Goal: Task Accomplishment & Management: Manage account settings

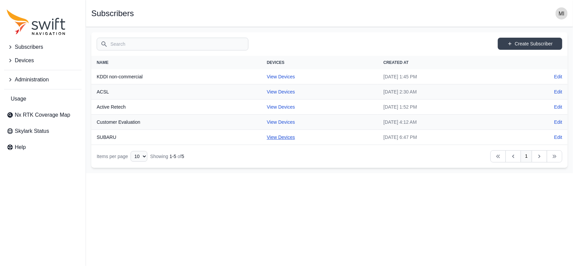
click at [273, 138] on link "View Devices" at bounding box center [281, 136] width 28 height 5
select select "88de7cc2-bb1a-4752-a0e2-c3de54cae152"
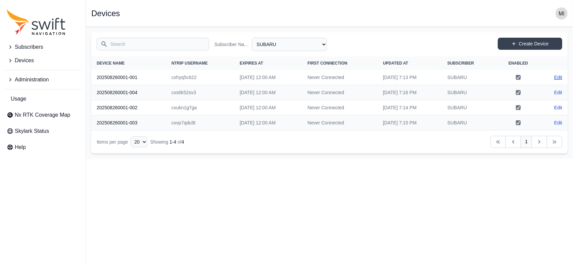
click at [429, 78] on link "Edit" at bounding box center [558, 77] width 8 height 7
select select "88de7cc2-bb1a-4752-a0e2-c3de54cae152"
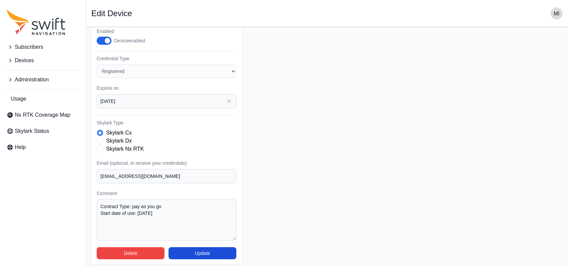
scroll to position [128, 0]
drag, startPoint x: 150, startPoint y: 208, endPoint x: 101, endPoint y: 206, distance: 48.4
click at [101, 206] on textarea "Contract Type: pay as you go Start date of use: [DATE]" at bounding box center [167, 219] width 140 height 41
click at [296, 185] on form "Subscriber Select a Subscriber ACSL Active Retech Customer Evaluation KDDI non-…" at bounding box center [326, 84] width 471 height 360
drag, startPoint x: 169, startPoint y: 207, endPoint x: 96, endPoint y: 208, distance: 72.5
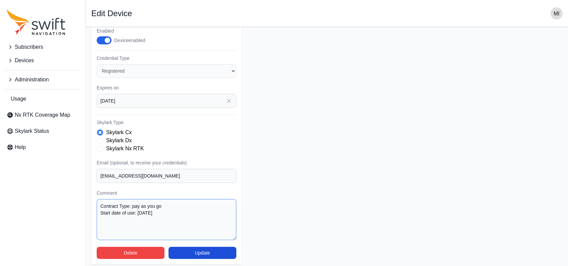
click at [96, 208] on div "Subscriber Select a Subscriber ACSL Active Retech Customer Evaluation KDDI non-…" at bounding box center [166, 84] width 150 height 360
click at [291, 193] on form "Subscriber Select a Subscriber ACSL Active Retech Customer Evaluation KDDI non-…" at bounding box center [326, 84] width 471 height 360
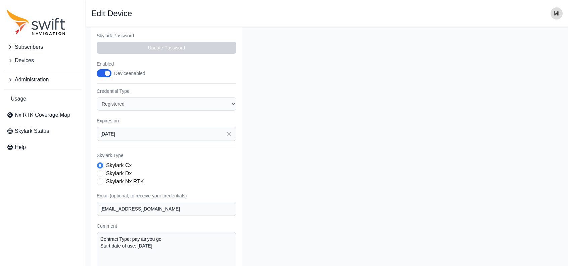
scroll to position [132, 0]
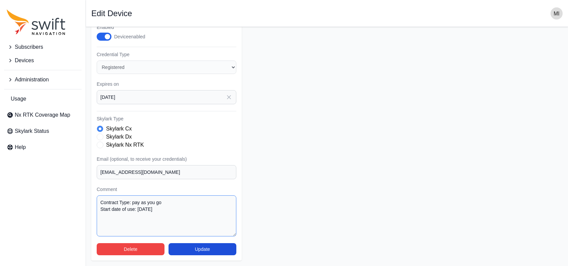
click at [148, 205] on textarea "Contract Type: pay as you go Start date of use: [DATE]" at bounding box center [167, 215] width 140 height 41
click at [263, 206] on form "Subscriber Select a Subscriber ACSL Active Retech Customer Evaluation KDDI non-…" at bounding box center [326, 80] width 471 height 360
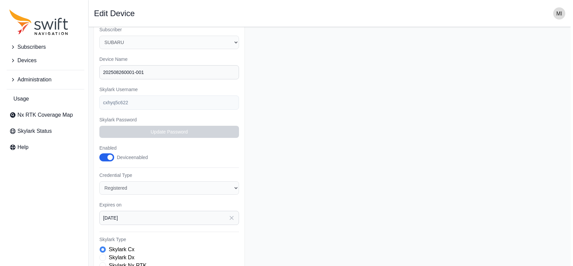
scroll to position [0, 0]
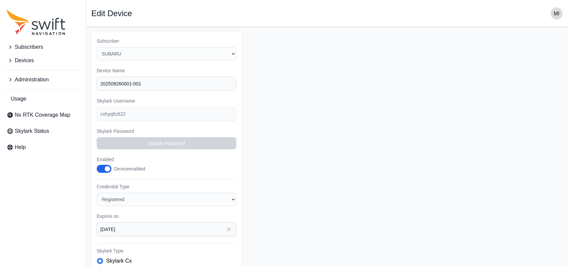
click at [36, 46] on span "Subscribers" at bounding box center [29, 47] width 28 height 8
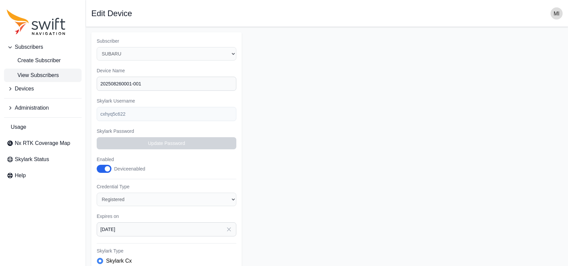
click at [36, 77] on span "View Subscribers" at bounding box center [33, 75] width 52 height 8
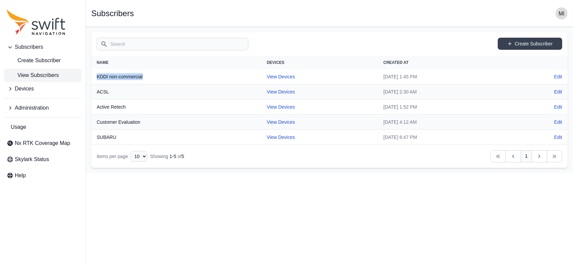
drag, startPoint x: 95, startPoint y: 77, endPoint x: 151, endPoint y: 79, distance: 56.1
click at [151, 79] on th "KDDI non-commercial" at bounding box center [176, 76] width 170 height 15
drag, startPoint x: 95, startPoint y: 138, endPoint x: 118, endPoint y: 138, distance: 23.2
click at [118, 138] on th "SUBARU" at bounding box center [176, 137] width 170 height 15
drag, startPoint x: 98, startPoint y: 105, endPoint x: 134, endPoint y: 104, distance: 35.9
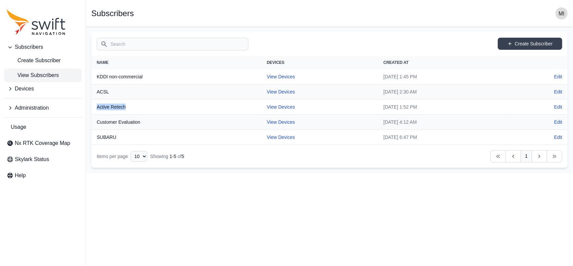
click at [134, 104] on th "Active Retech" at bounding box center [176, 106] width 170 height 15
drag, startPoint x: 94, startPoint y: 138, endPoint x: 127, endPoint y: 137, distance: 32.9
click at [127, 137] on th "SUBARU" at bounding box center [176, 137] width 170 height 15
drag, startPoint x: 97, startPoint y: 106, endPoint x: 132, endPoint y: 105, distance: 35.3
click at [132, 105] on th "Active Retech" at bounding box center [176, 106] width 170 height 15
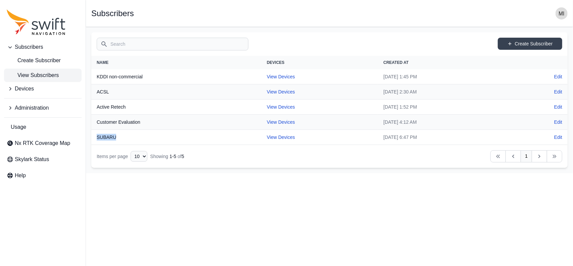
drag, startPoint x: 98, startPoint y: 137, endPoint x: 118, endPoint y: 138, distance: 20.2
click at [118, 138] on th "SUBARU" at bounding box center [176, 137] width 170 height 15
click at [325, 173] on html "Subscribers Create Subscriber View Subscribers Devices Administration Usage Nx …" at bounding box center [286, 86] width 573 height 173
drag, startPoint x: 96, startPoint y: 106, endPoint x: 126, endPoint y: 106, distance: 29.5
click at [126, 106] on th "Active Retech" at bounding box center [176, 106] width 170 height 15
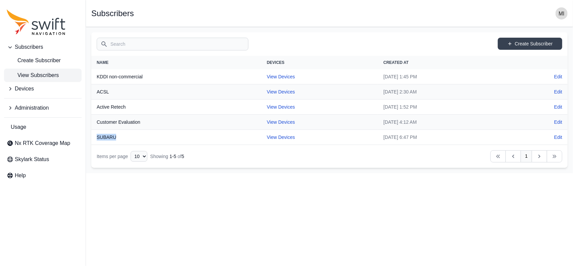
drag, startPoint x: 97, startPoint y: 137, endPoint x: 123, endPoint y: 137, distance: 25.9
click at [123, 137] on th "SUBARU" at bounding box center [176, 137] width 170 height 15
click at [343, 173] on html "Subscribers Create Subscriber View Subscribers Devices Administration Usage Nx …" at bounding box center [286, 86] width 573 height 173
drag, startPoint x: 96, startPoint y: 75, endPoint x: 148, endPoint y: 79, distance: 52.2
click at [148, 79] on th "KDDI non-commercial" at bounding box center [176, 76] width 170 height 15
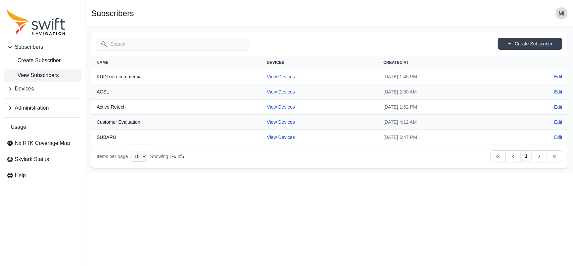
click at [110, 92] on th "ACSL" at bounding box center [176, 91] width 170 height 15
